Goal: Task Accomplishment & Management: Manage account settings

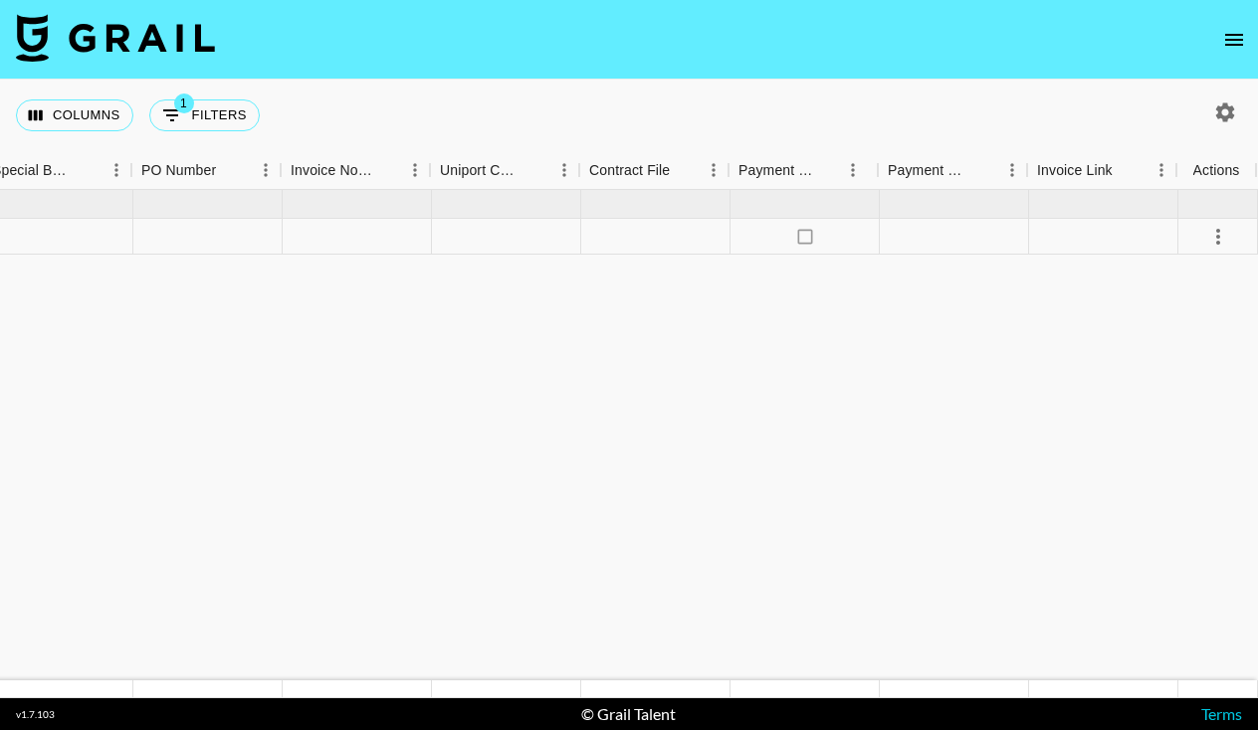
scroll to position [0, 2046]
click at [806, 234] on icon "no" at bounding box center [805, 237] width 20 height 20
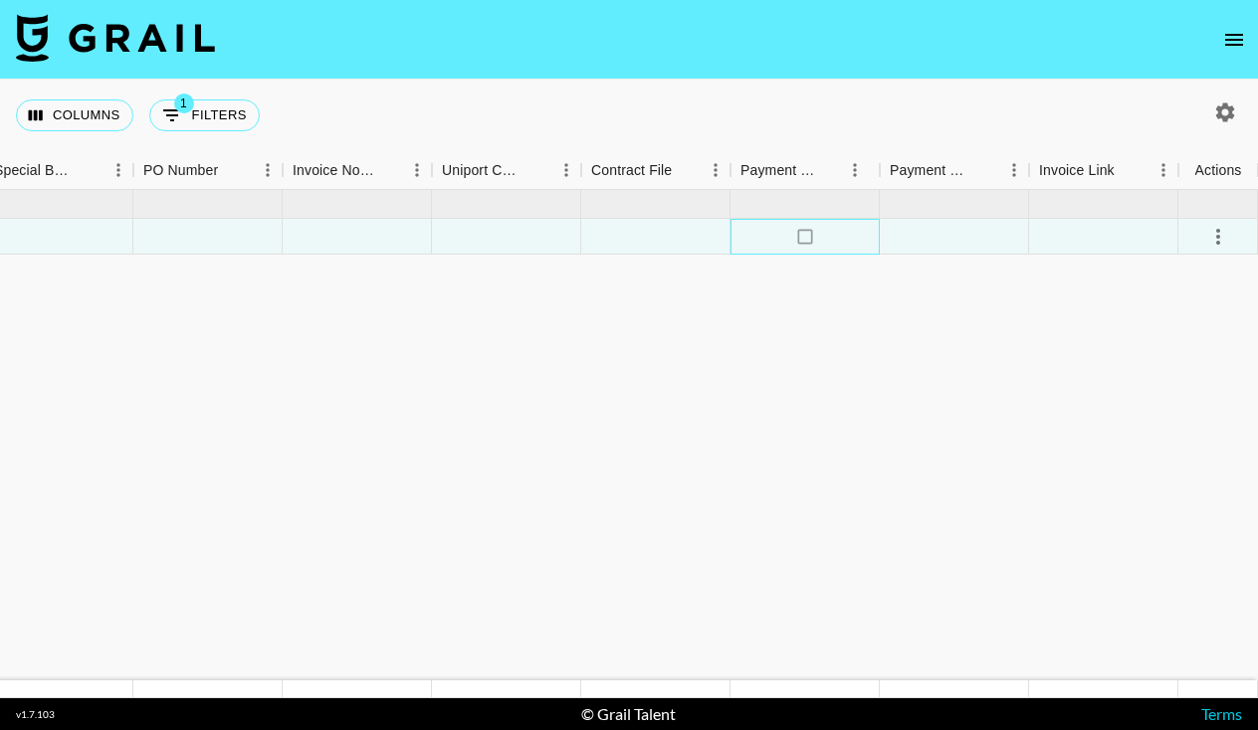
click at [808, 239] on icon "no" at bounding box center [805, 237] width 20 height 20
click at [1220, 232] on icon "select merge strategy" at bounding box center [1218, 237] width 24 height 24
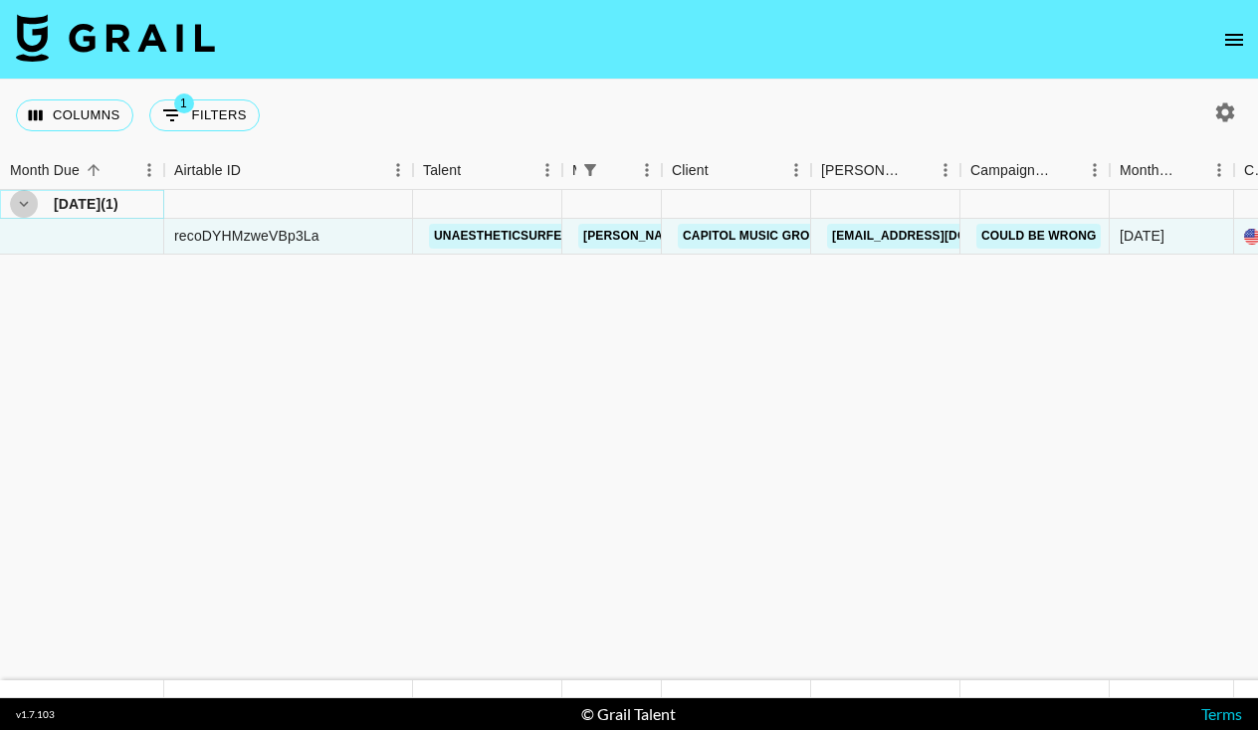
click at [30, 209] on icon "hide children" at bounding box center [24, 204] width 18 height 18
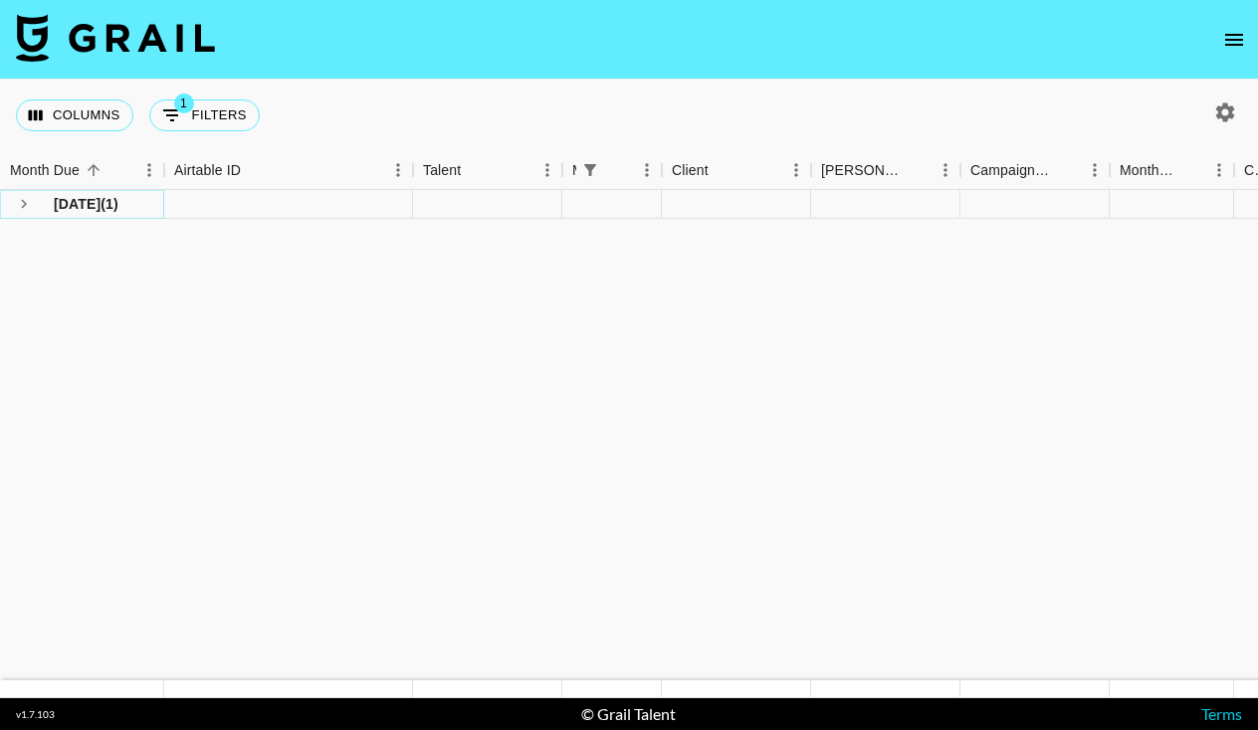
click at [30, 209] on icon "see children" at bounding box center [24, 204] width 18 height 18
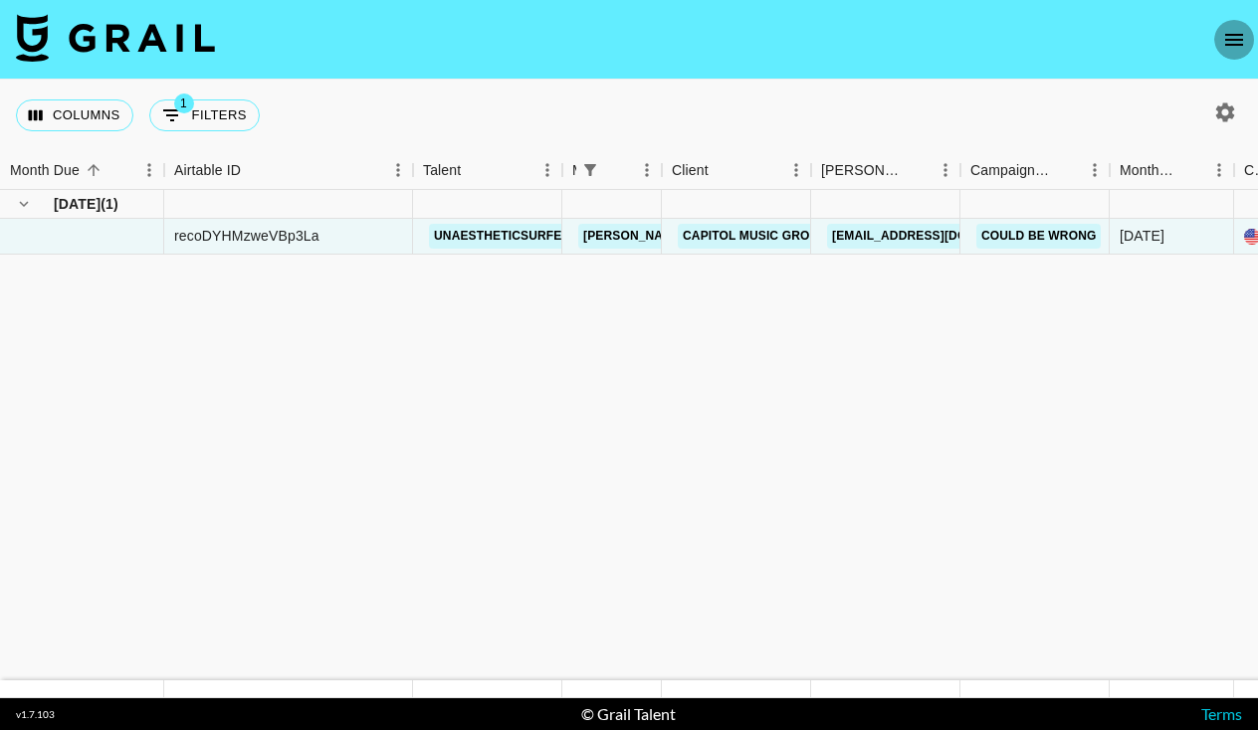
click at [1228, 38] on icon "open drawer" at bounding box center [1234, 40] width 24 height 24
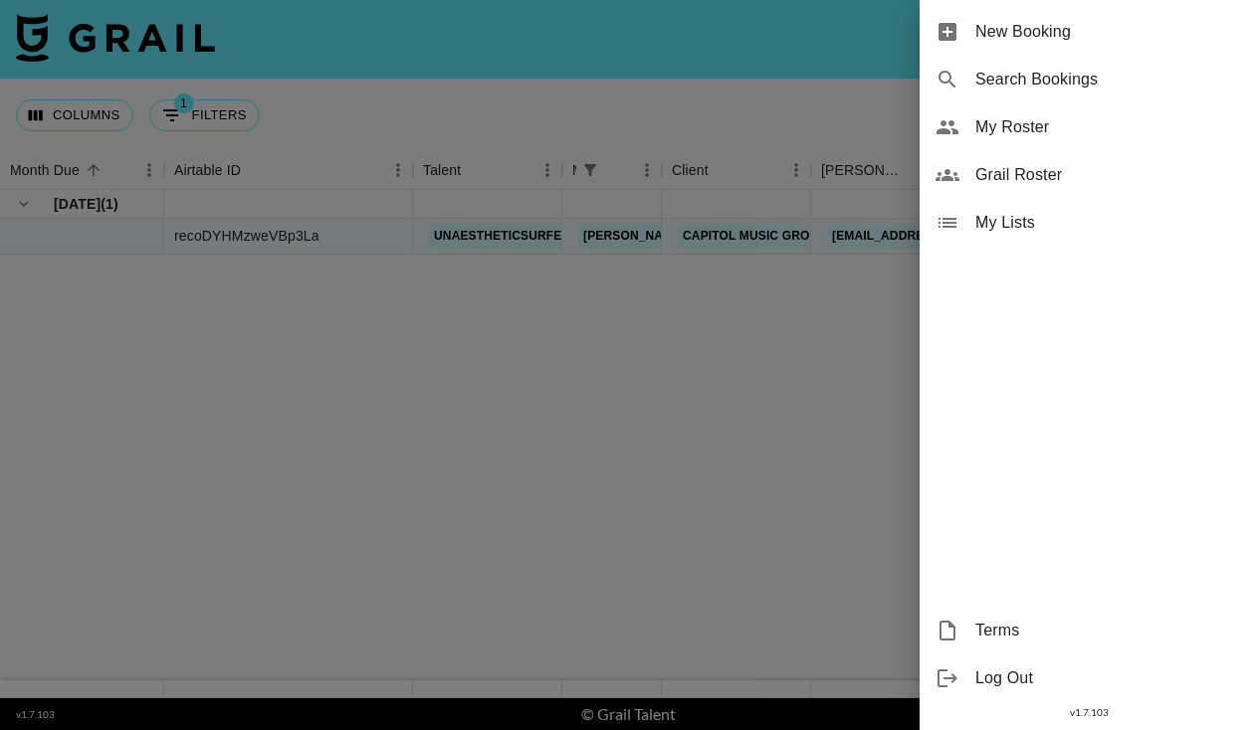
click at [848, 112] on div at bounding box center [629, 365] width 1258 height 730
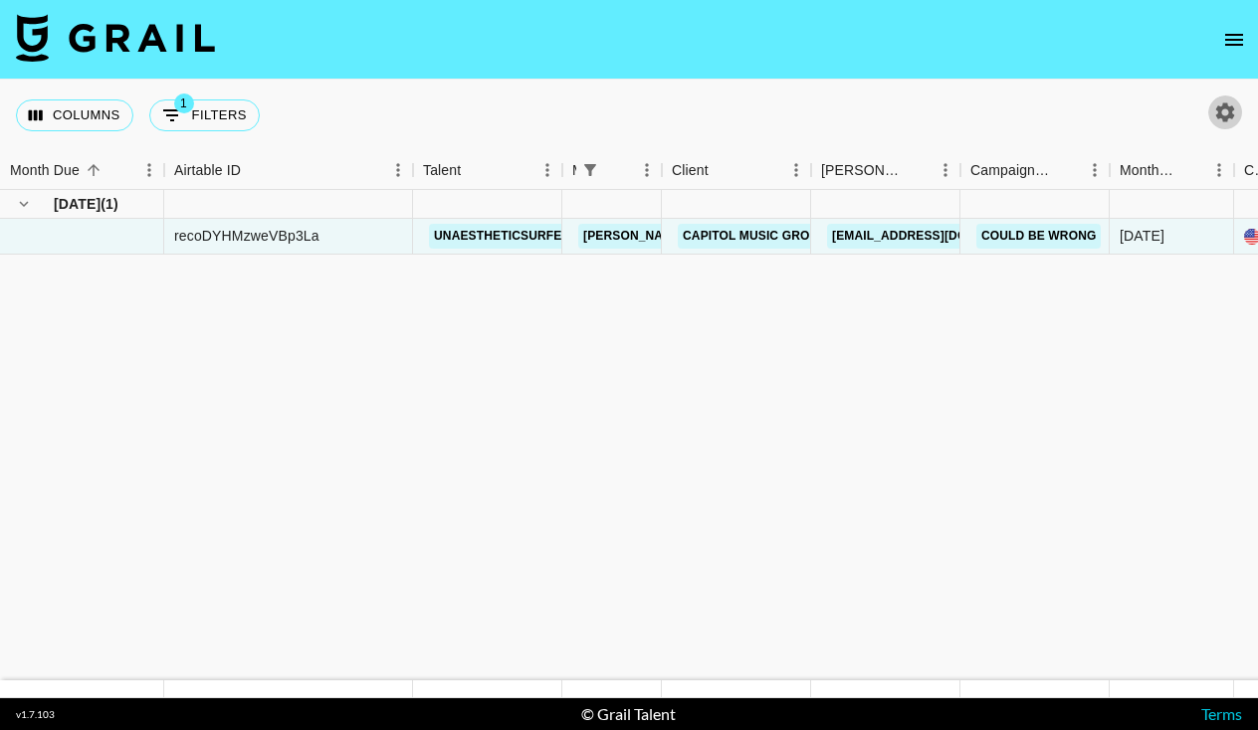
click at [1219, 113] on icon "button" at bounding box center [1225, 111] width 19 height 19
select select "[DATE]"
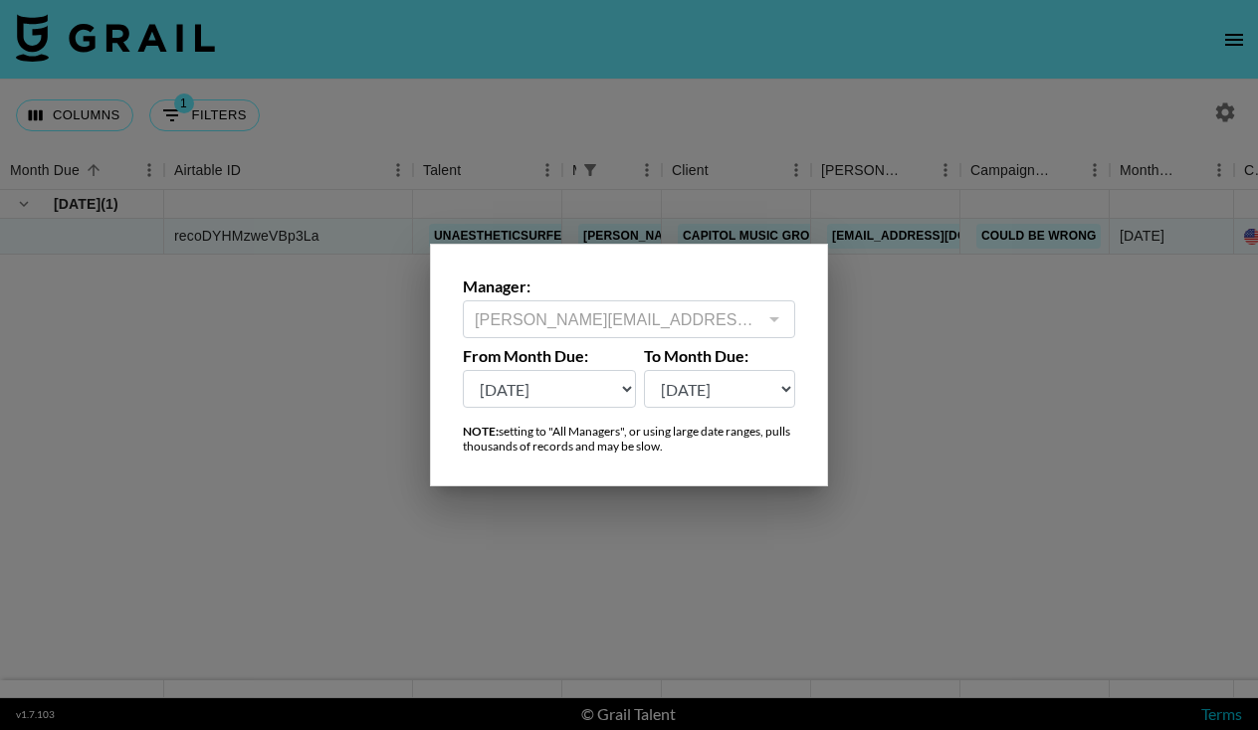
click at [781, 547] on div at bounding box center [629, 365] width 1258 height 730
